Goal: Transaction & Acquisition: Book appointment/travel/reservation

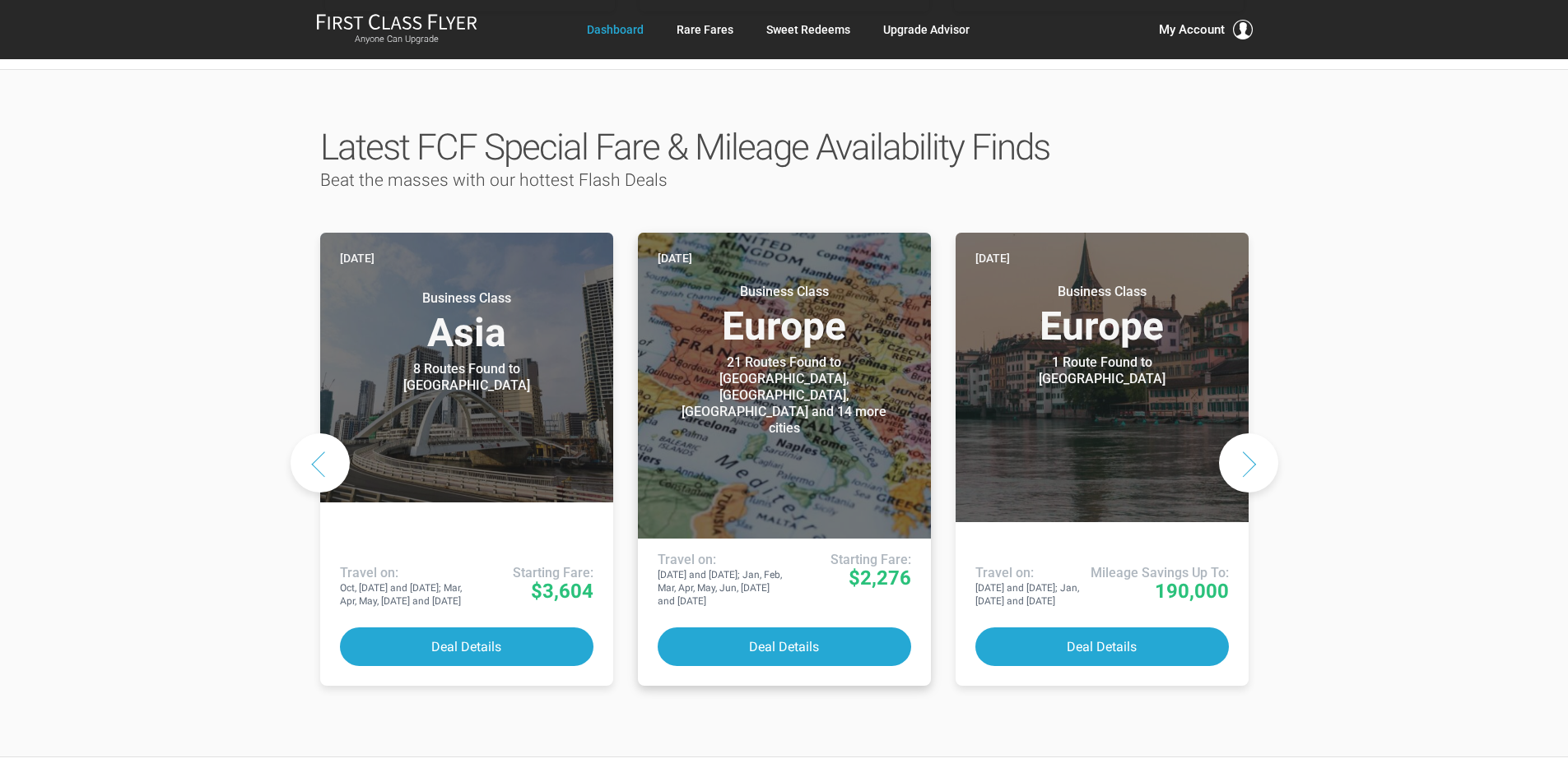
scroll to position [823, 0]
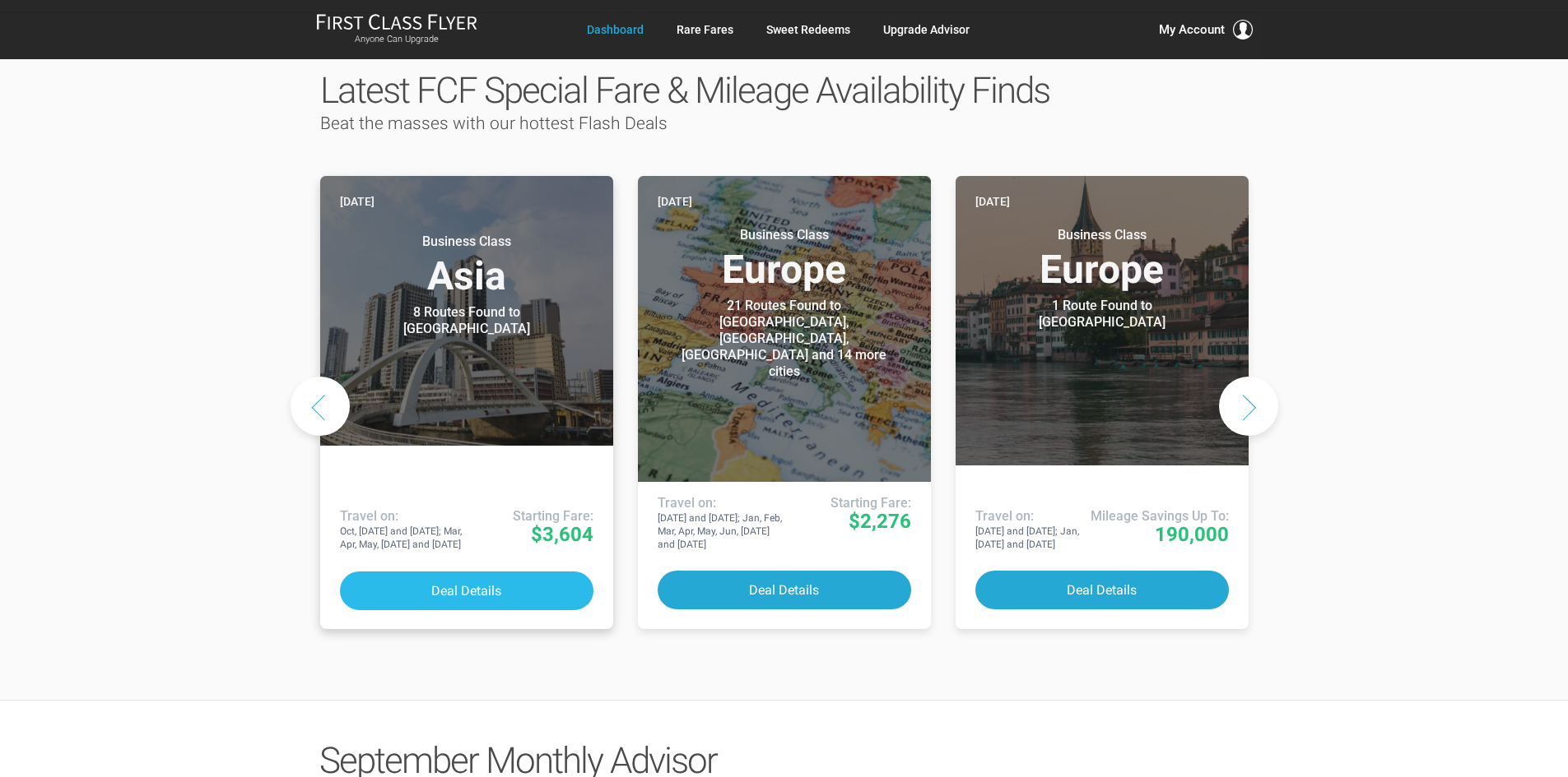
click at [546, 572] on button "Deal Details" at bounding box center [467, 590] width 254 height 38
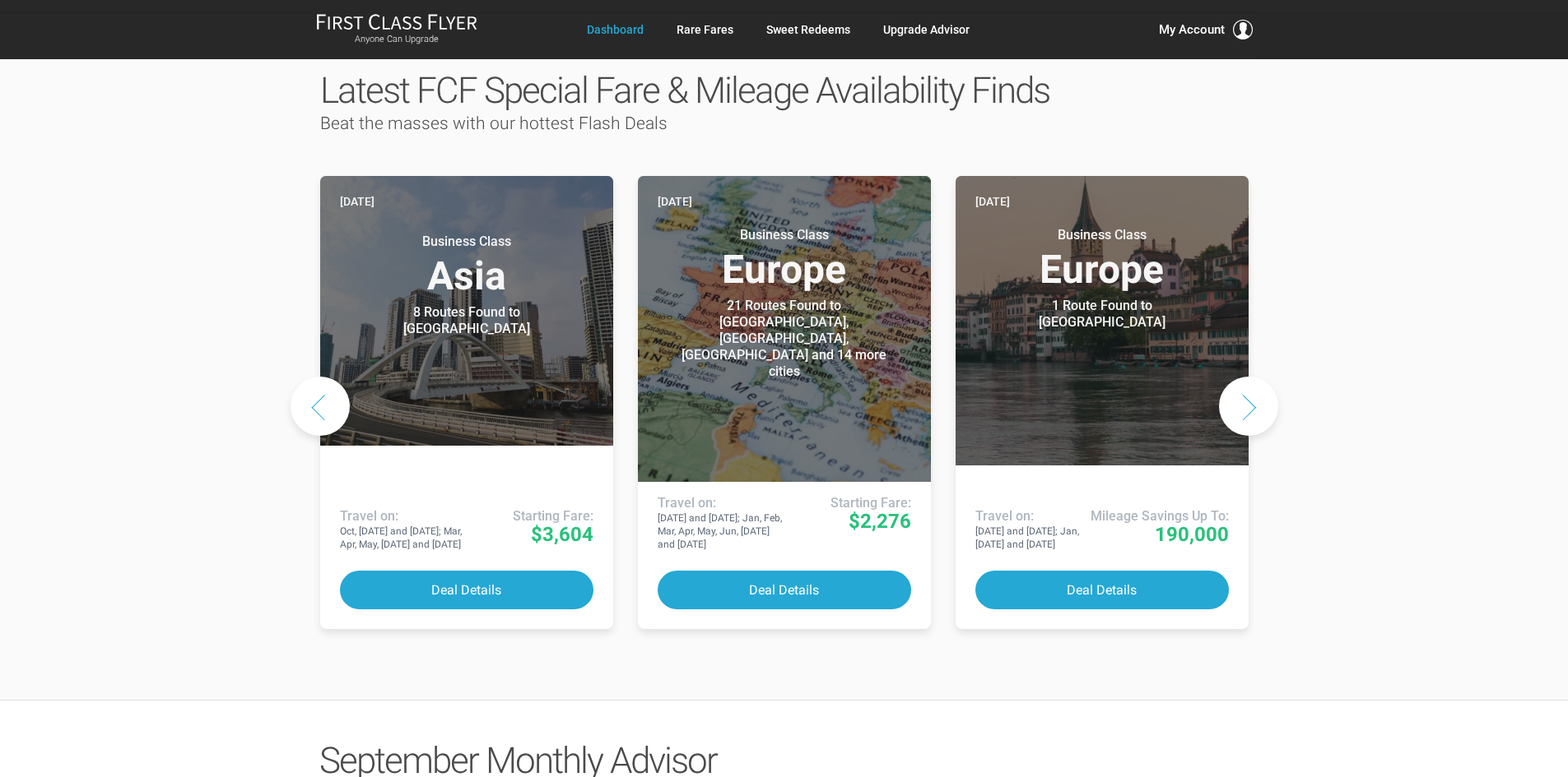
click at [1221, 377] on button "Next slide" at bounding box center [1248, 406] width 59 height 59
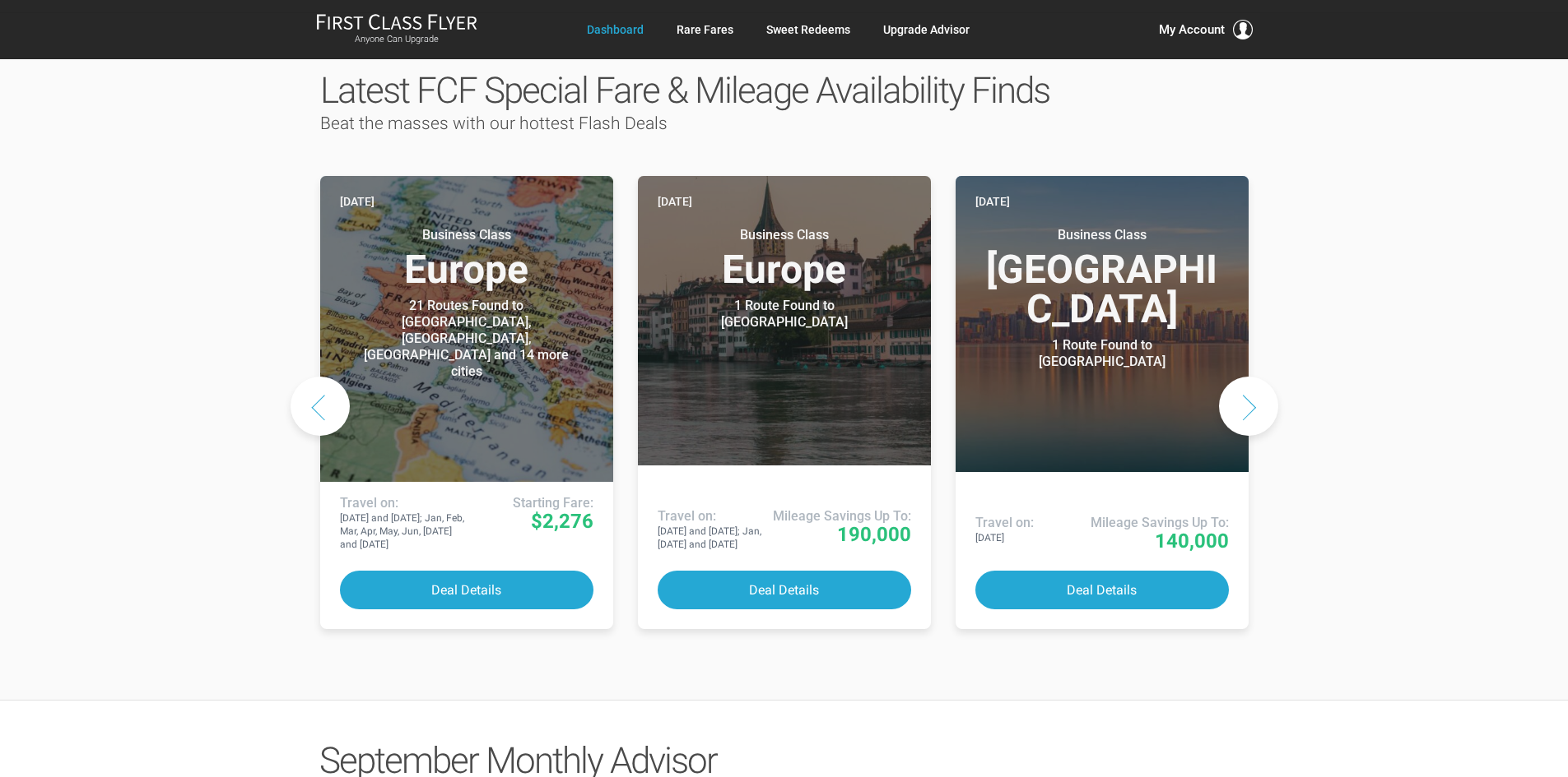
click at [1221, 377] on button "Next slide" at bounding box center [1248, 406] width 59 height 59
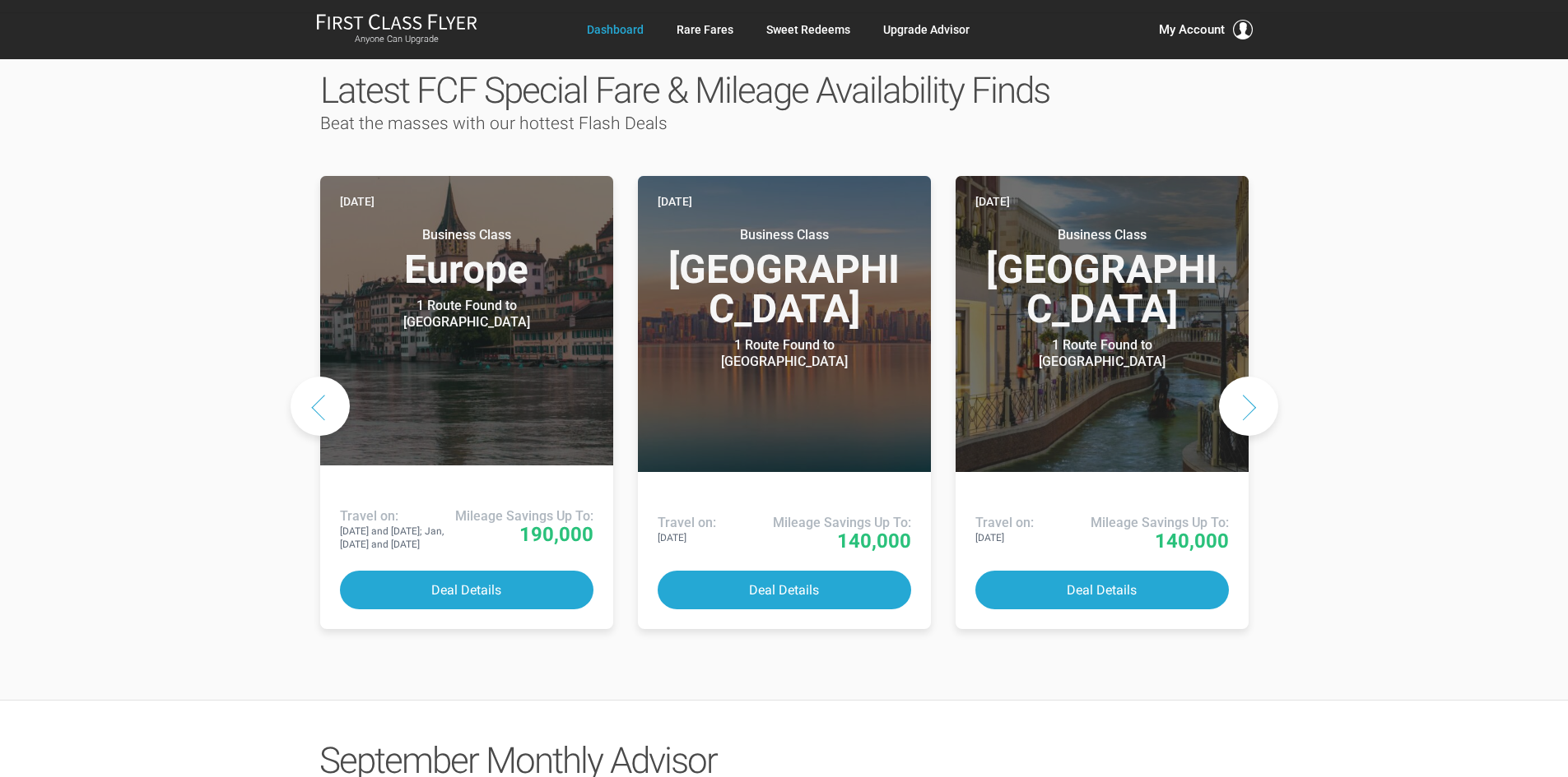
click at [1221, 377] on button "Next slide" at bounding box center [1248, 406] width 59 height 59
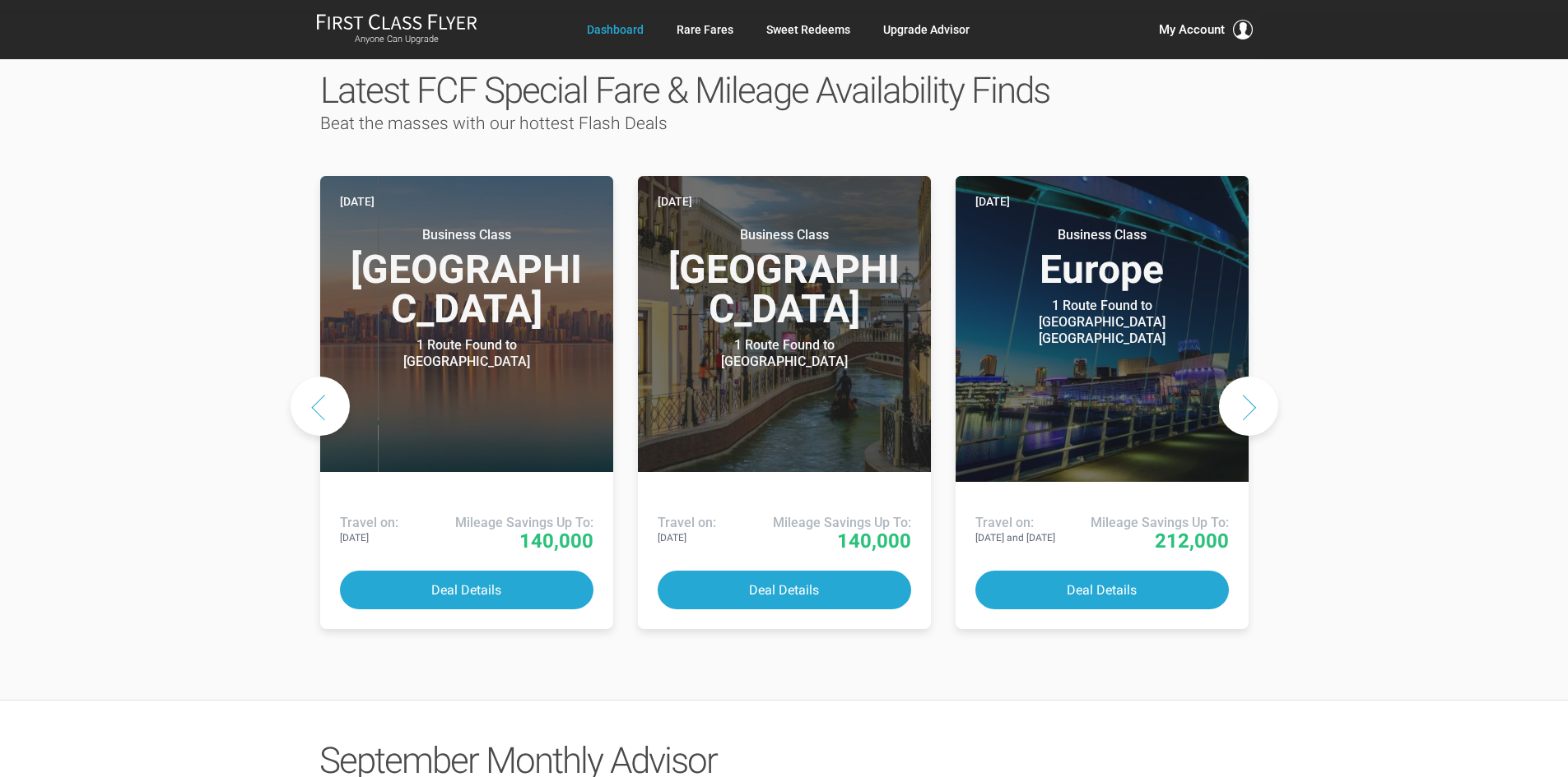
click at [1221, 377] on button "Next slide" at bounding box center [1248, 406] width 59 height 59
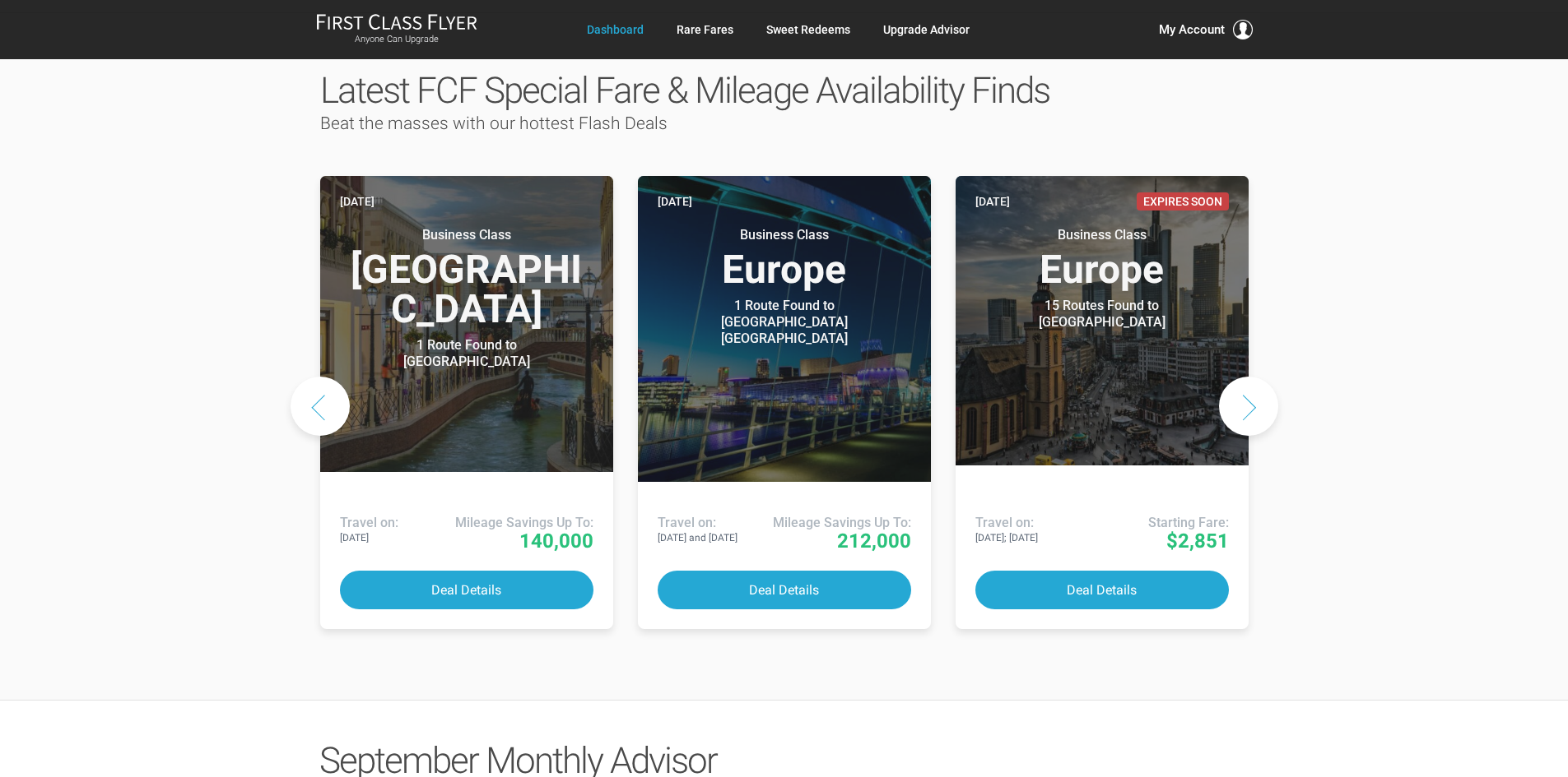
click at [1221, 377] on button "Next slide" at bounding box center [1248, 406] width 59 height 59
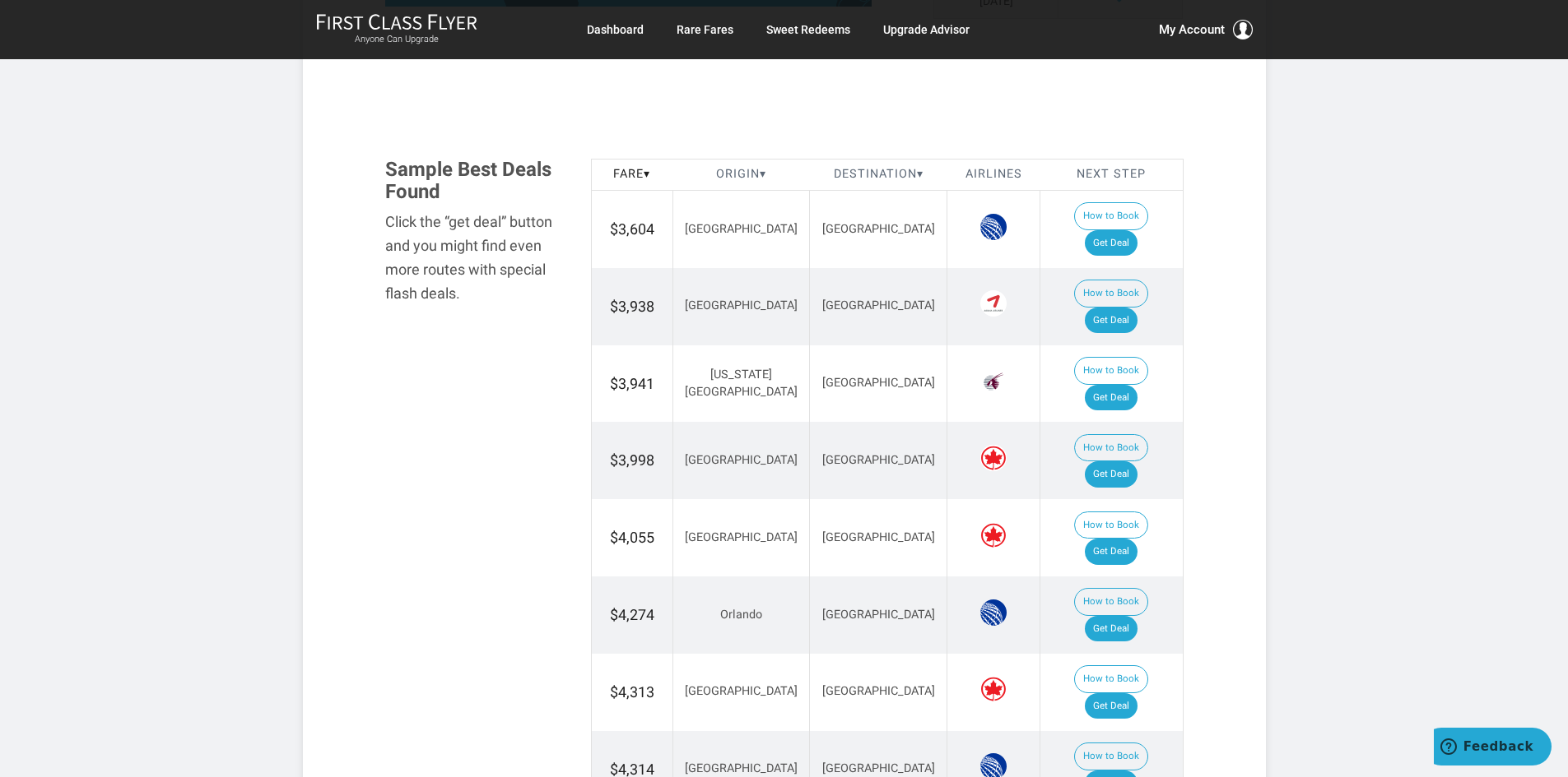
scroll to position [823, 0]
